Goal: Find specific page/section: Find specific page/section

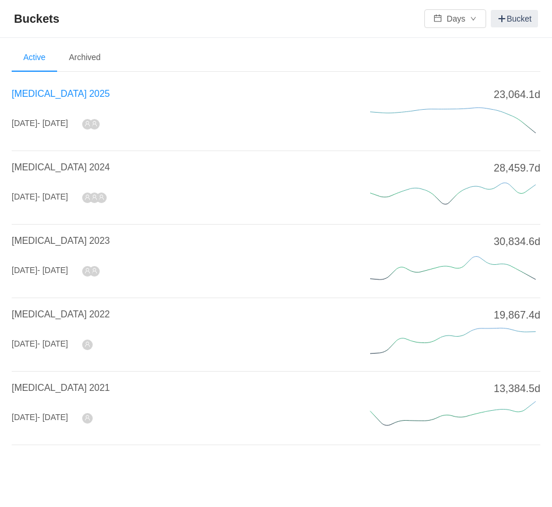
click at [57, 92] on span "[MEDICAL_DATA] 2025" at bounding box center [61, 94] width 98 height 10
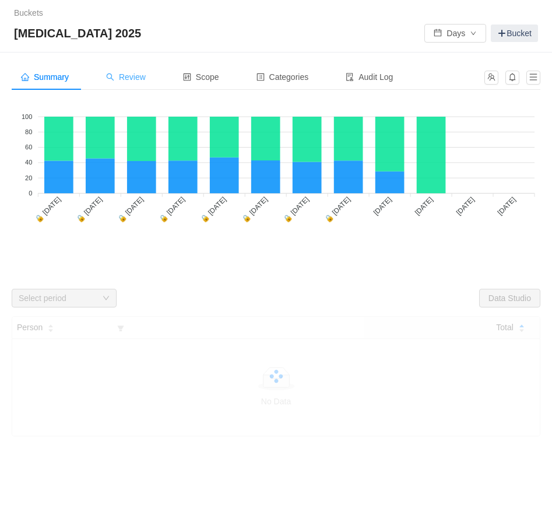
click at [139, 71] on div "Review" at bounding box center [126, 77] width 58 height 26
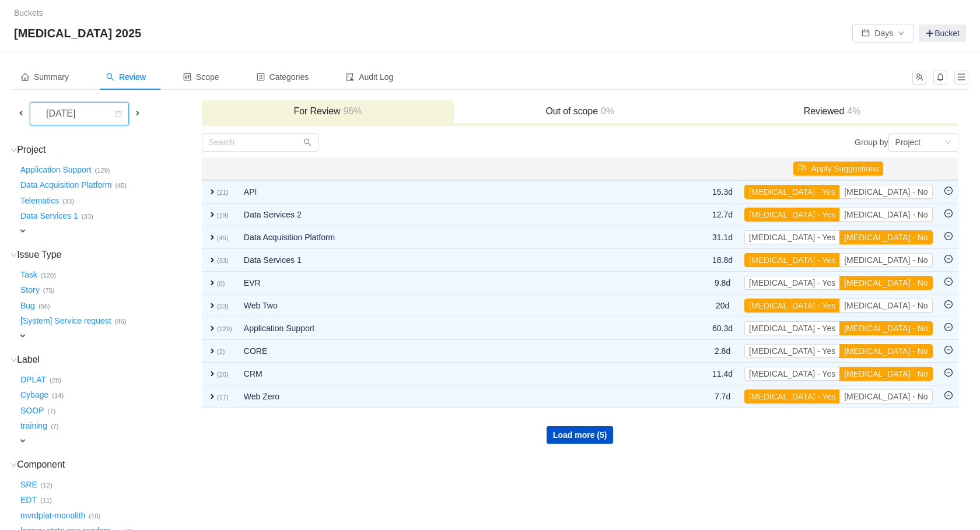
click at [78, 118] on div "[DATE]" at bounding box center [62, 114] width 50 height 22
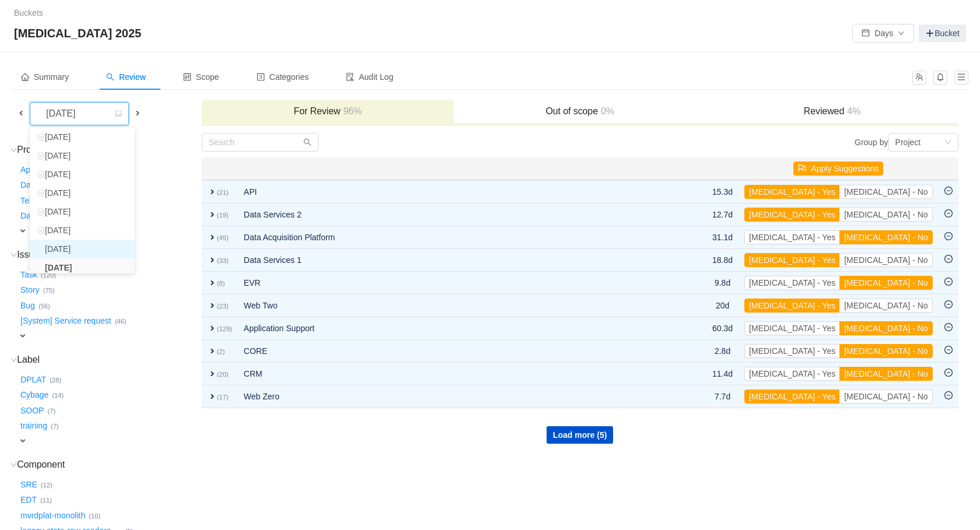
click at [98, 248] on li "[DATE]" at bounding box center [82, 249] width 105 height 19
